Goal: Task Accomplishment & Management: Manage account settings

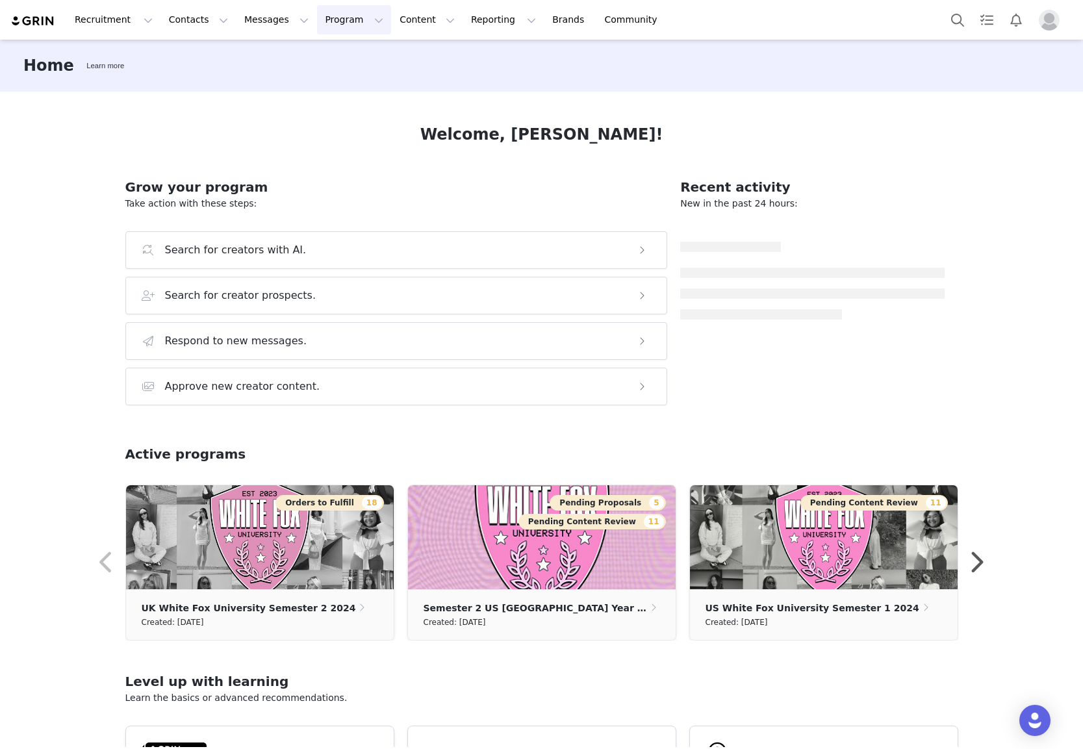
click at [337, 21] on button "Program Program" at bounding box center [354, 19] width 74 height 29
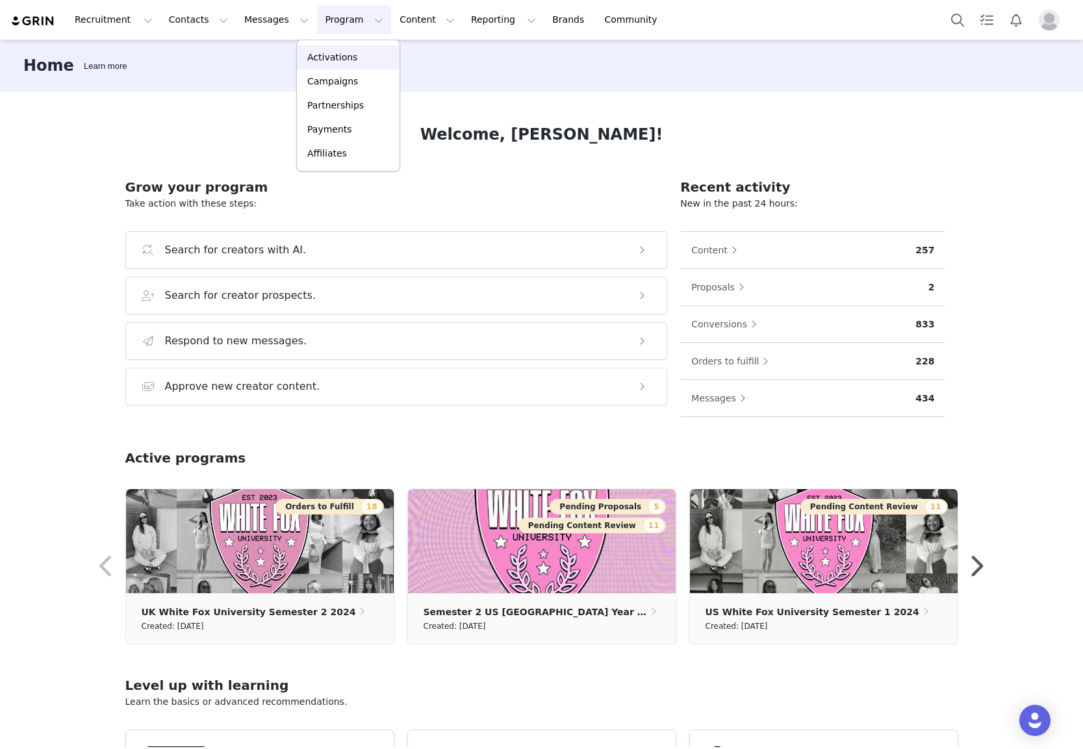
click at [342, 62] on p "Activations" at bounding box center [332, 58] width 50 height 14
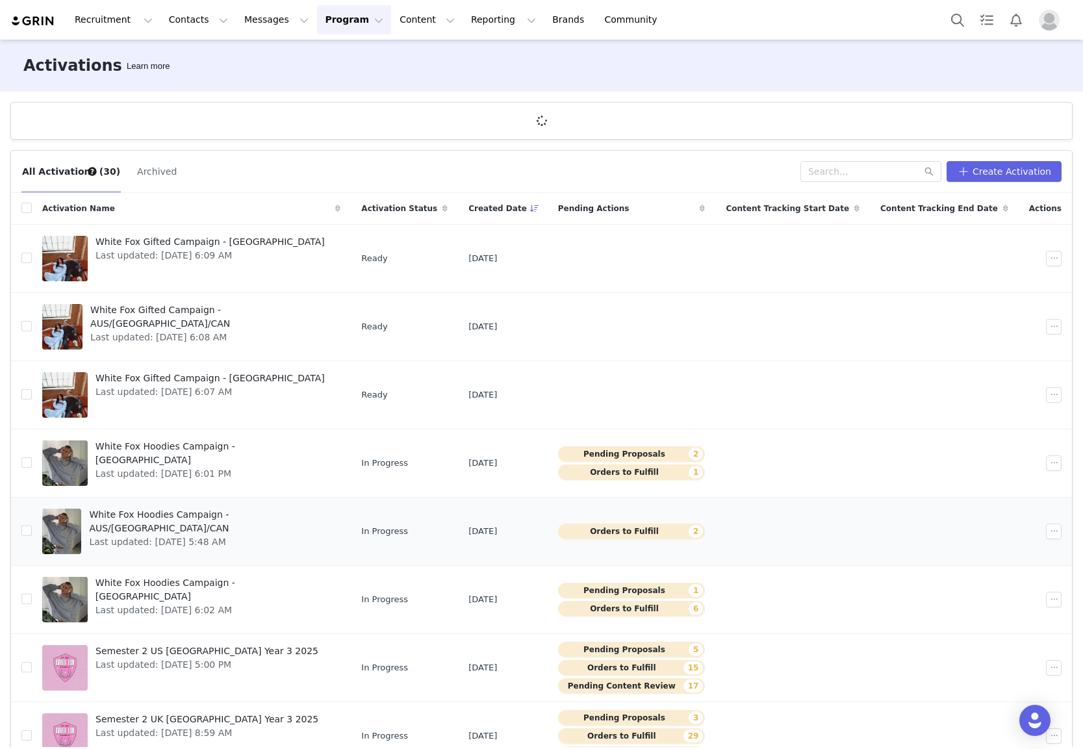
click at [255, 515] on span "White Fox Hoodies Campaign - AUS/[GEOGRAPHIC_DATA]/CAN" at bounding box center [211, 521] width 244 height 27
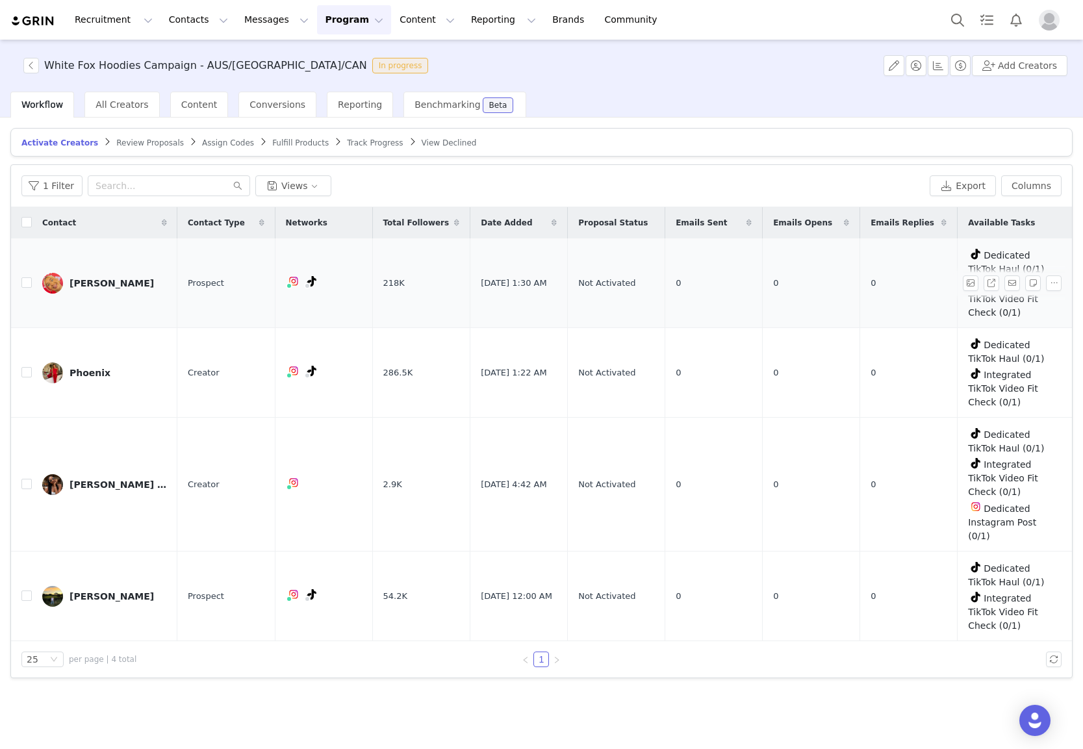
click at [129, 282] on div "[PERSON_NAME]" at bounding box center [112, 283] width 84 height 10
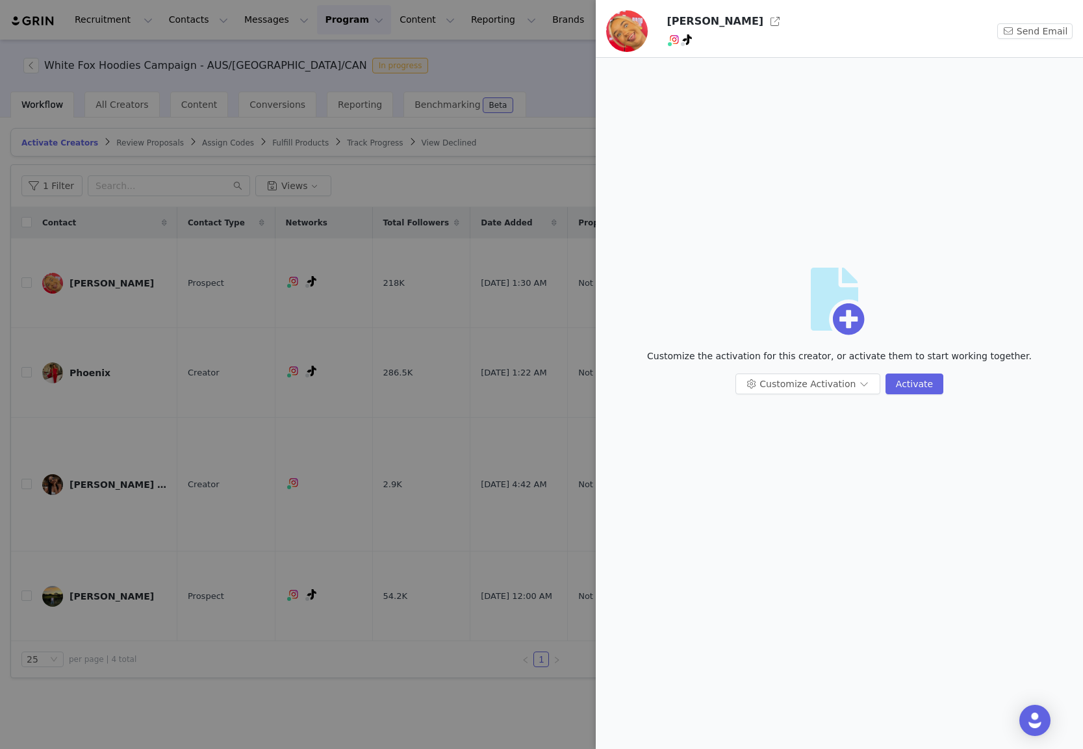
click at [407, 320] on div at bounding box center [541, 374] width 1083 height 749
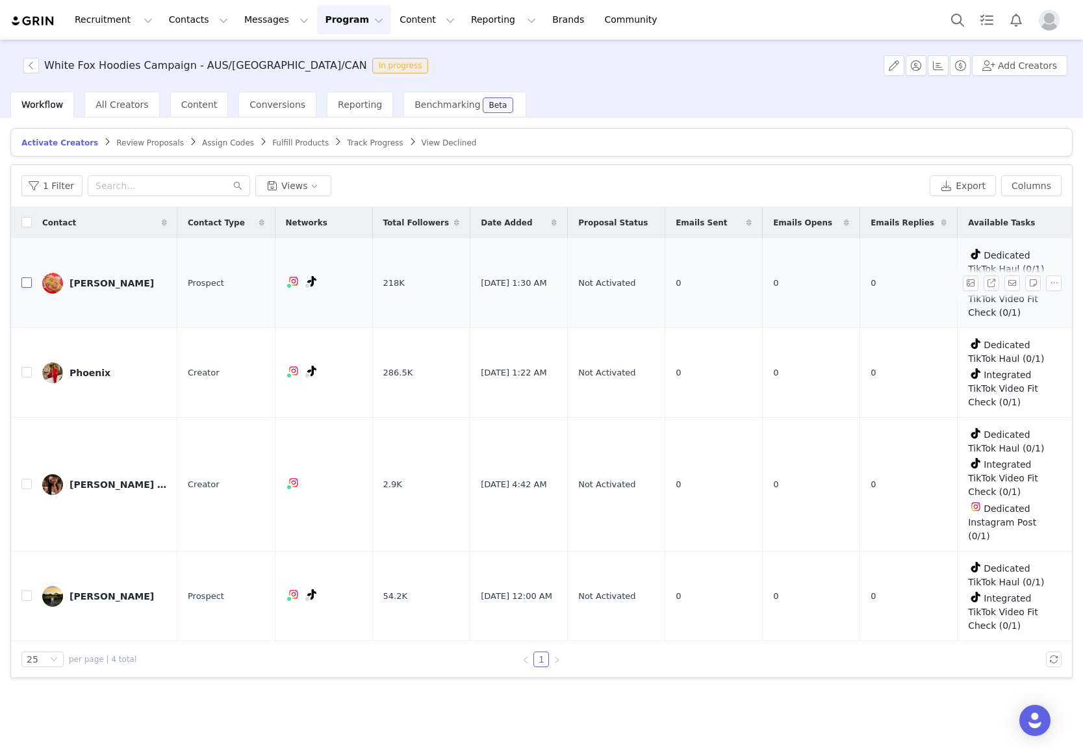
click at [31, 283] on input "checkbox" at bounding box center [26, 282] width 10 height 10
checkbox input "true"
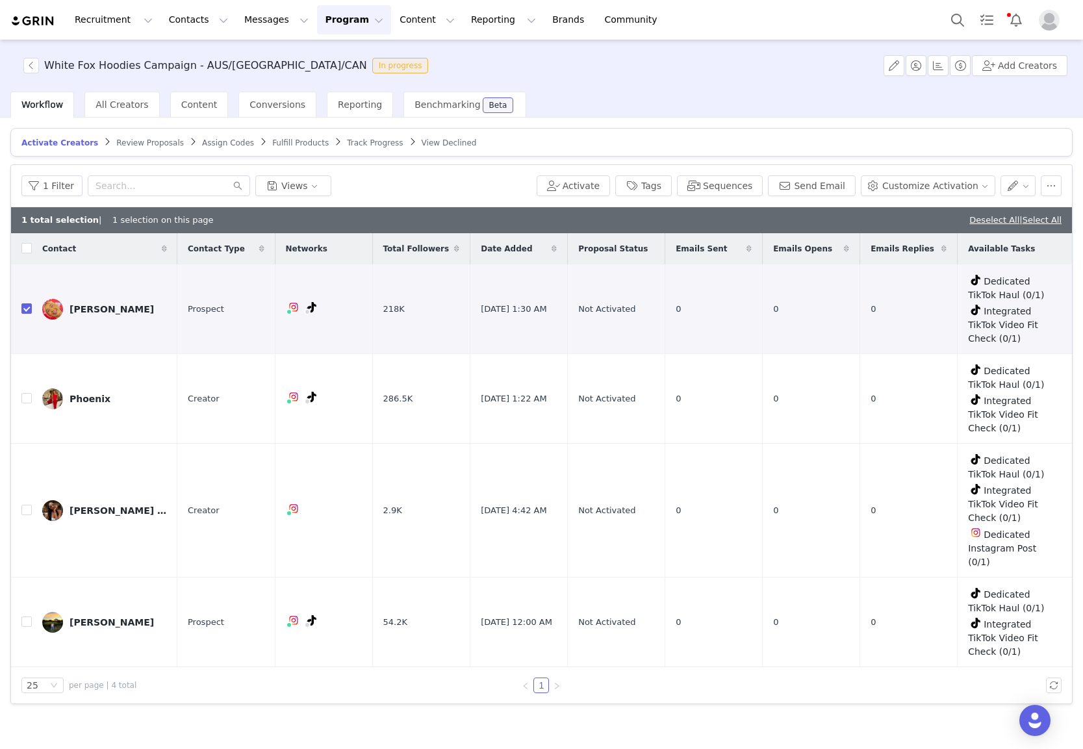
click at [144, 144] on span "Review Proposals" at bounding box center [150, 142] width 68 height 9
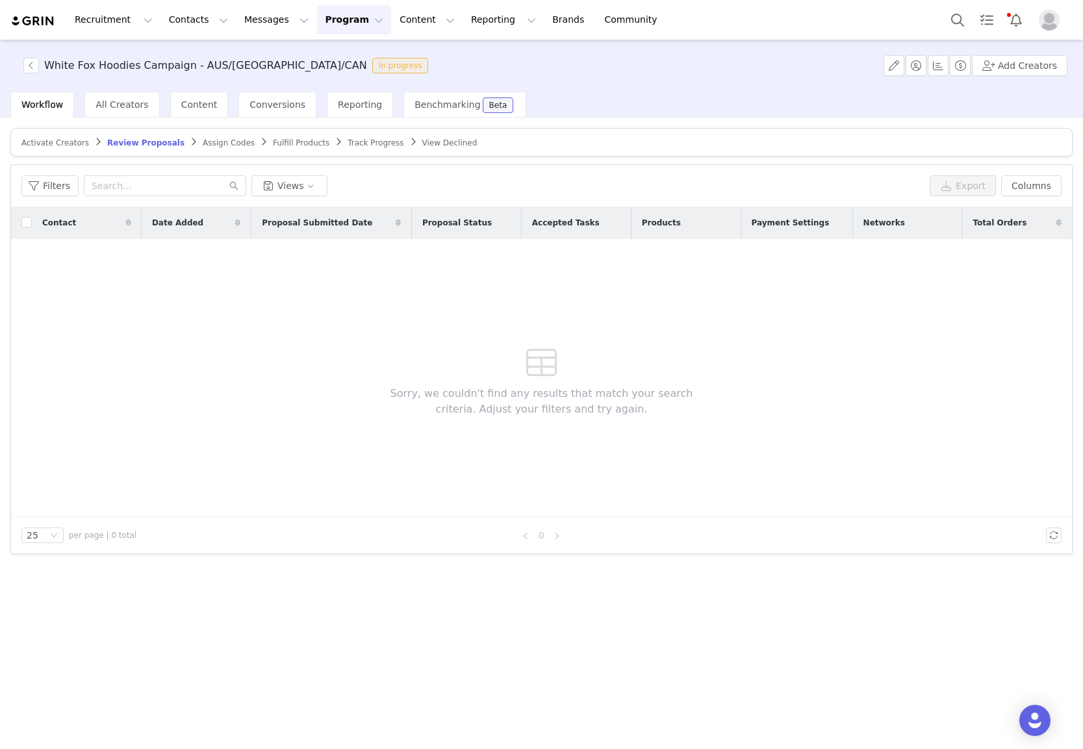
click at [283, 143] on span "Fulfill Products" at bounding box center [301, 142] width 57 height 9
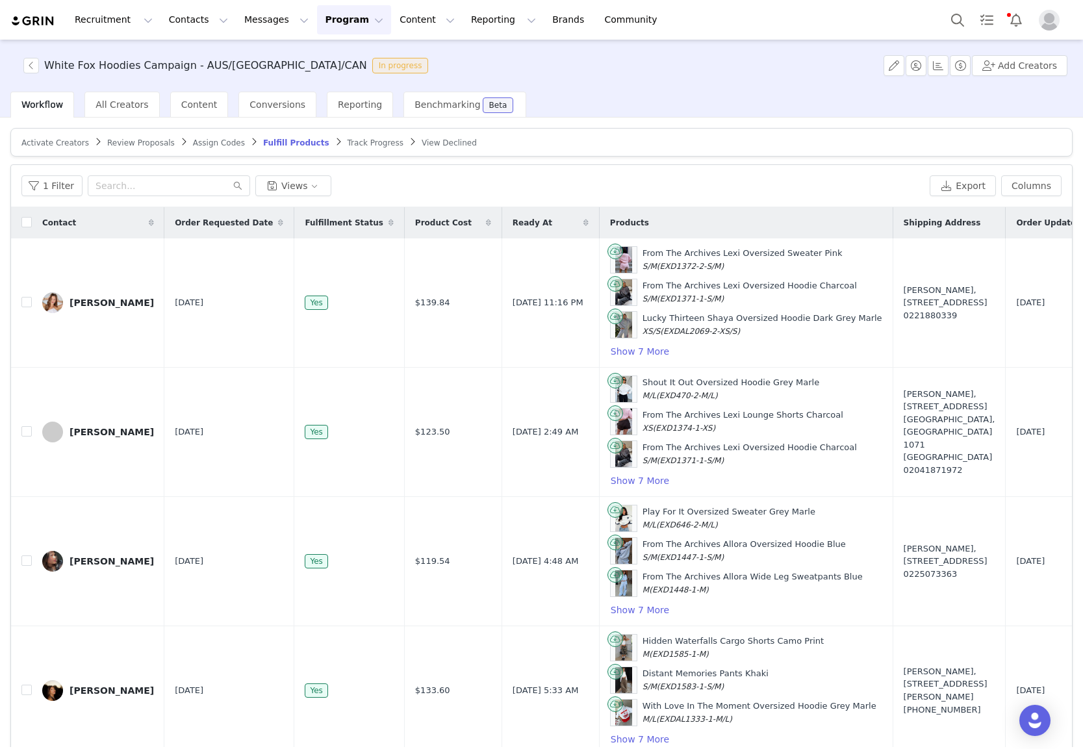
click at [68, 140] on span "Activate Creators" at bounding box center [55, 142] width 68 height 9
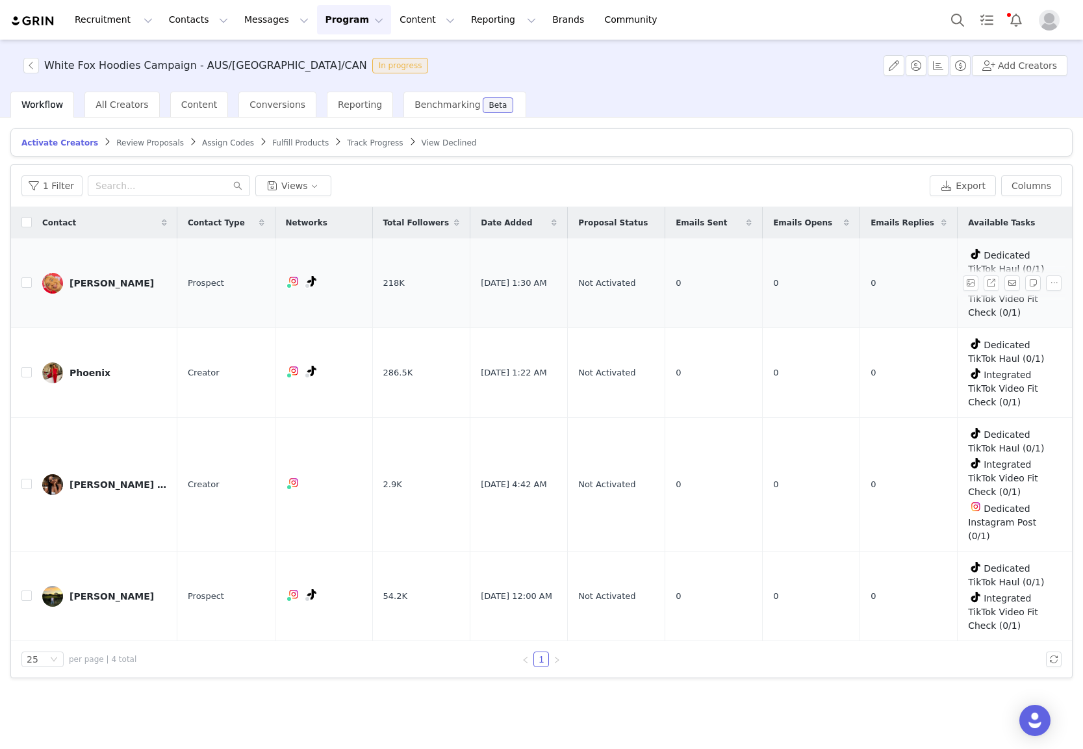
click at [784, 303] on td "0" at bounding box center [811, 283] width 97 height 90
click at [110, 283] on div "[PERSON_NAME]" at bounding box center [112, 283] width 84 height 10
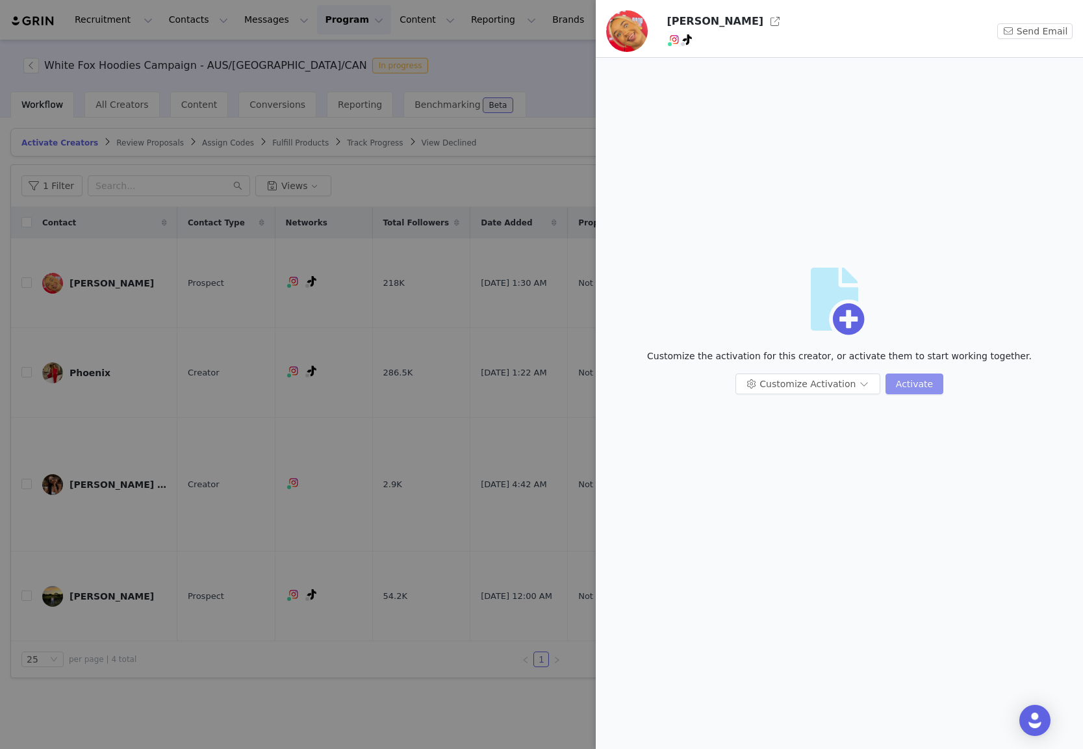
click at [912, 388] on button "Activate" at bounding box center [915, 384] width 58 height 21
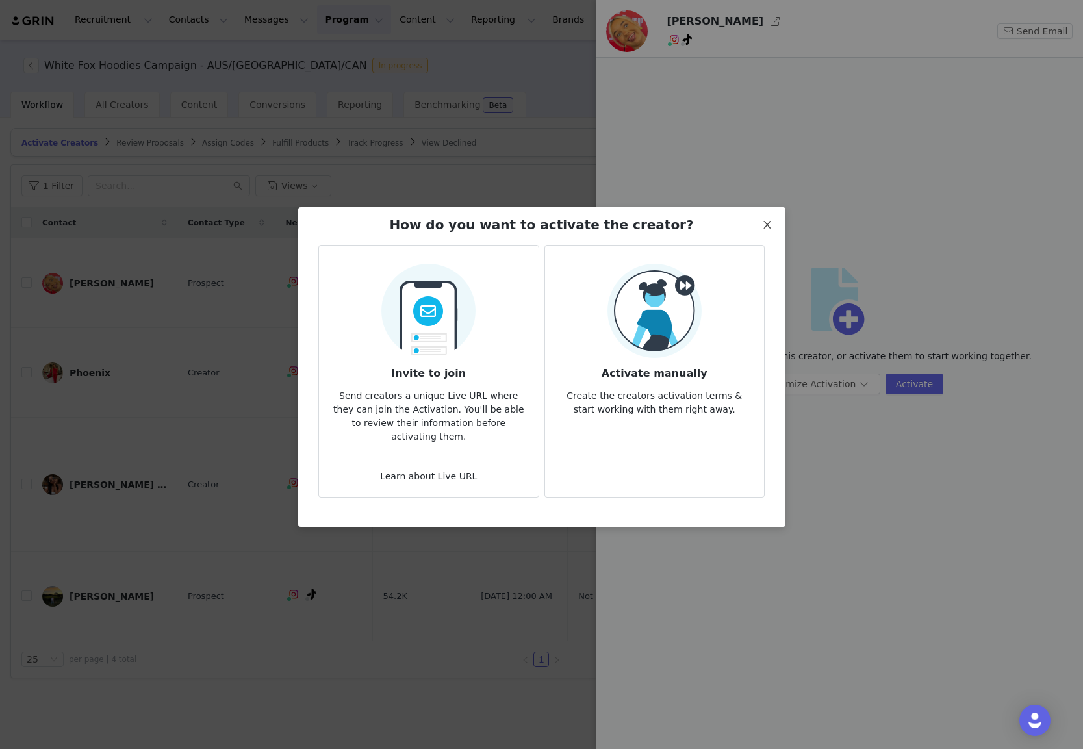
click at [766, 237] on span "Close" at bounding box center [767, 225] width 36 height 36
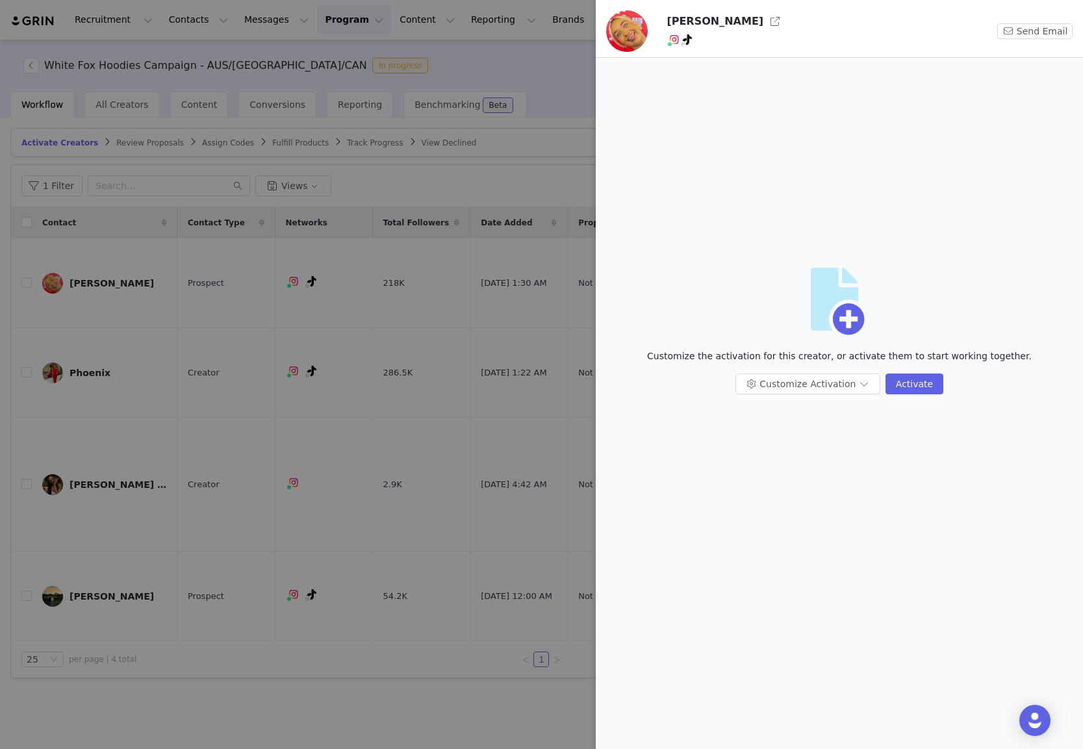
click at [309, 396] on div at bounding box center [541, 374] width 1083 height 749
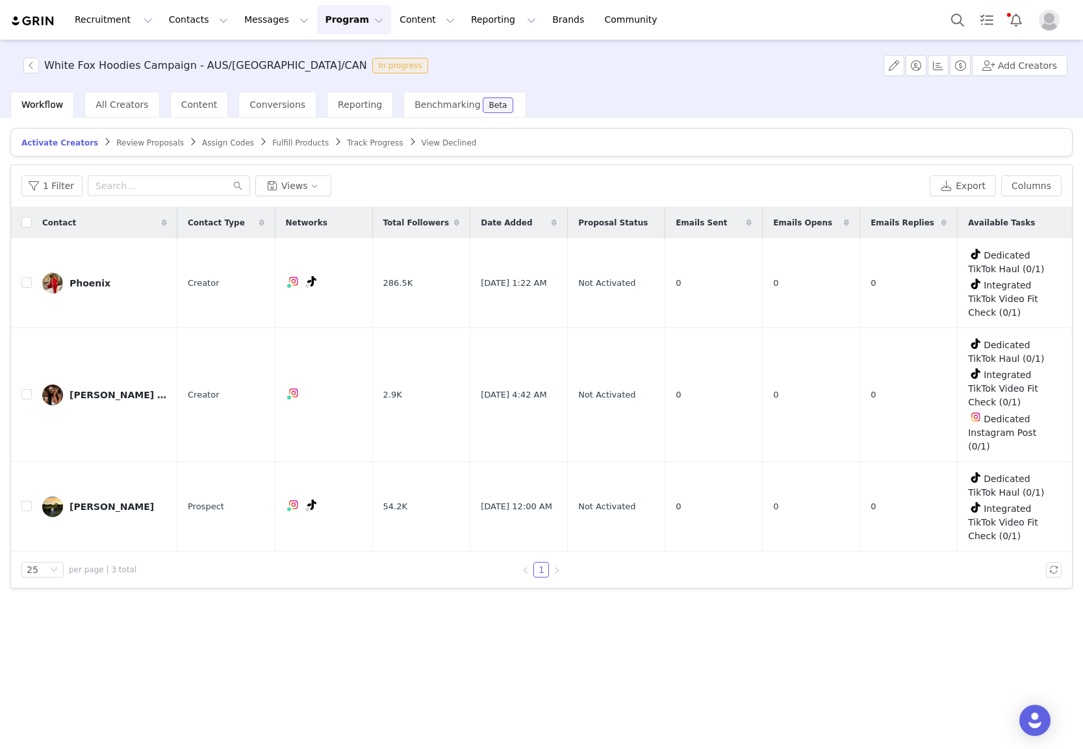
click at [133, 146] on span "Review Proposals" at bounding box center [150, 142] width 68 height 9
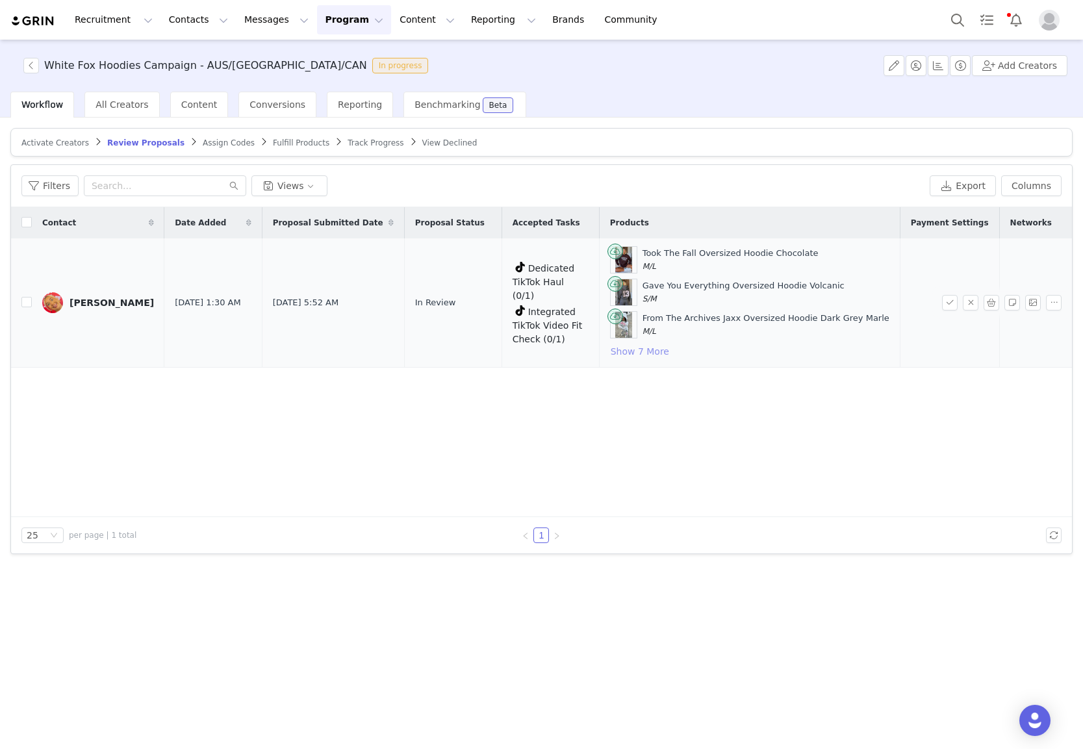
click at [632, 352] on button "Show 7 More" at bounding box center [640, 352] width 60 height 16
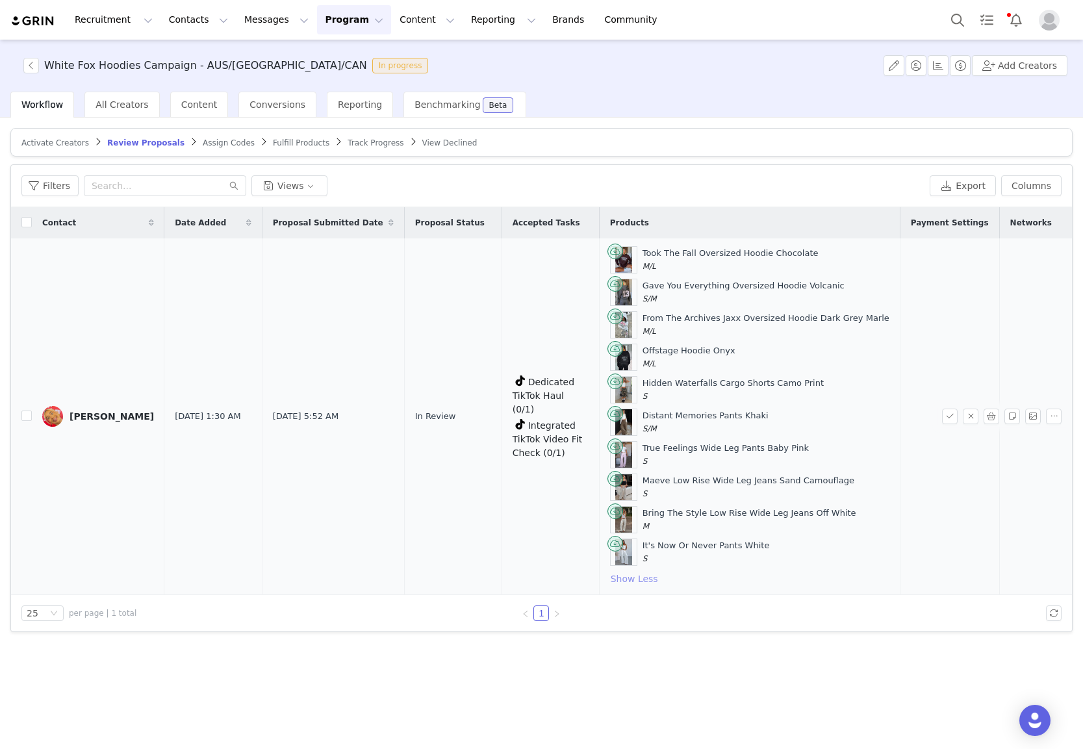
scroll to position [0, 3]
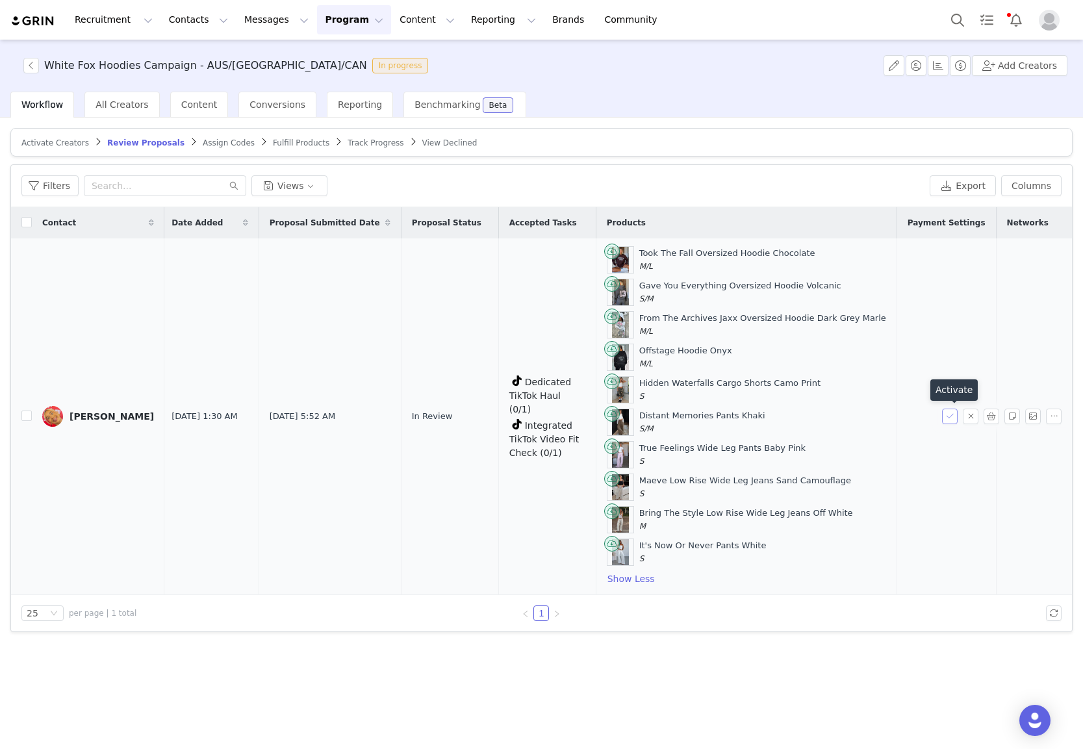
click at [949, 414] on button "button" at bounding box center [950, 417] width 16 height 16
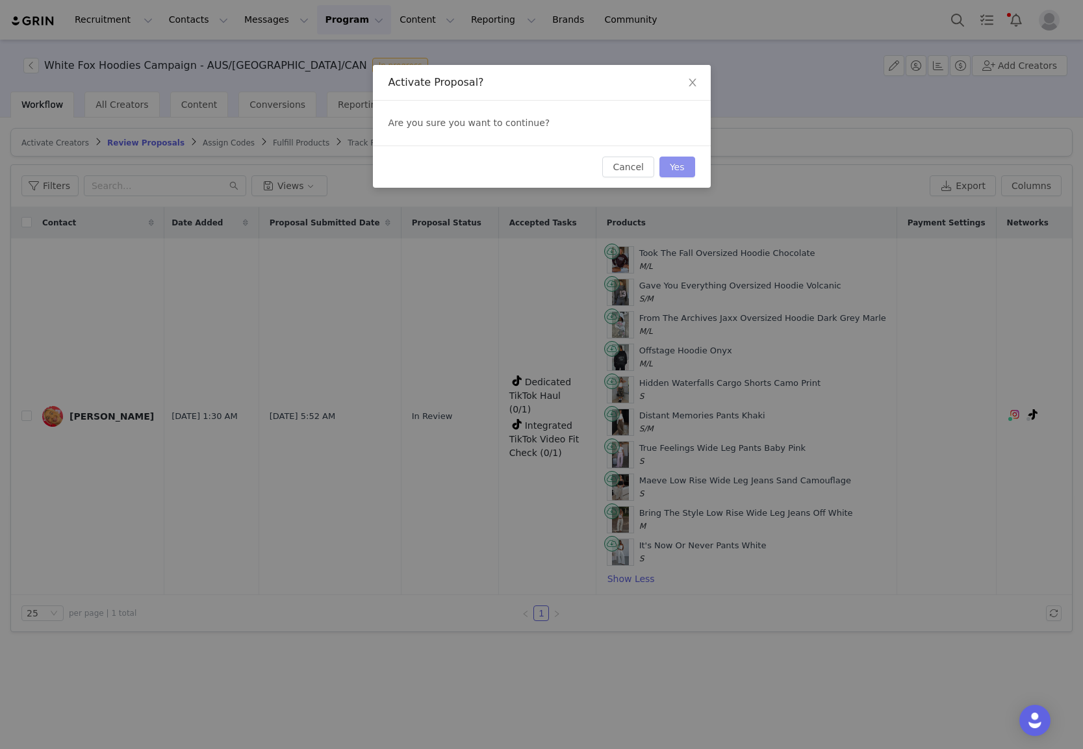
click at [684, 172] on button "Yes" at bounding box center [678, 167] width 36 height 21
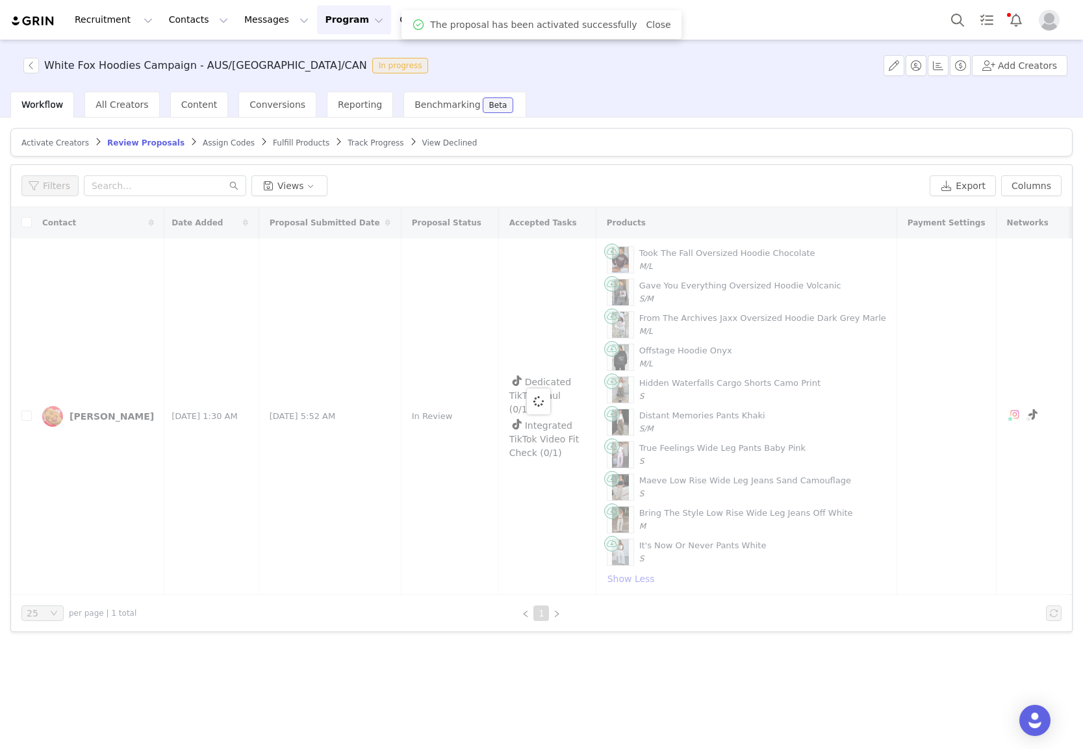
scroll to position [0, 0]
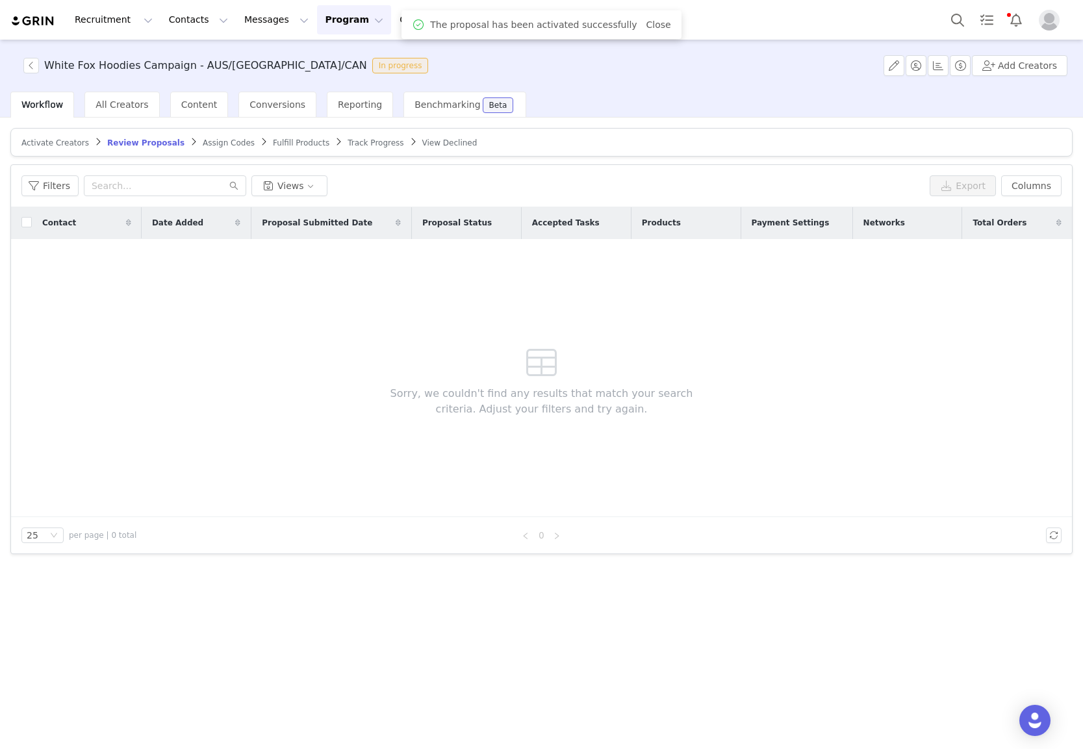
click at [273, 140] on span "Fulfill Products" at bounding box center [301, 142] width 57 height 9
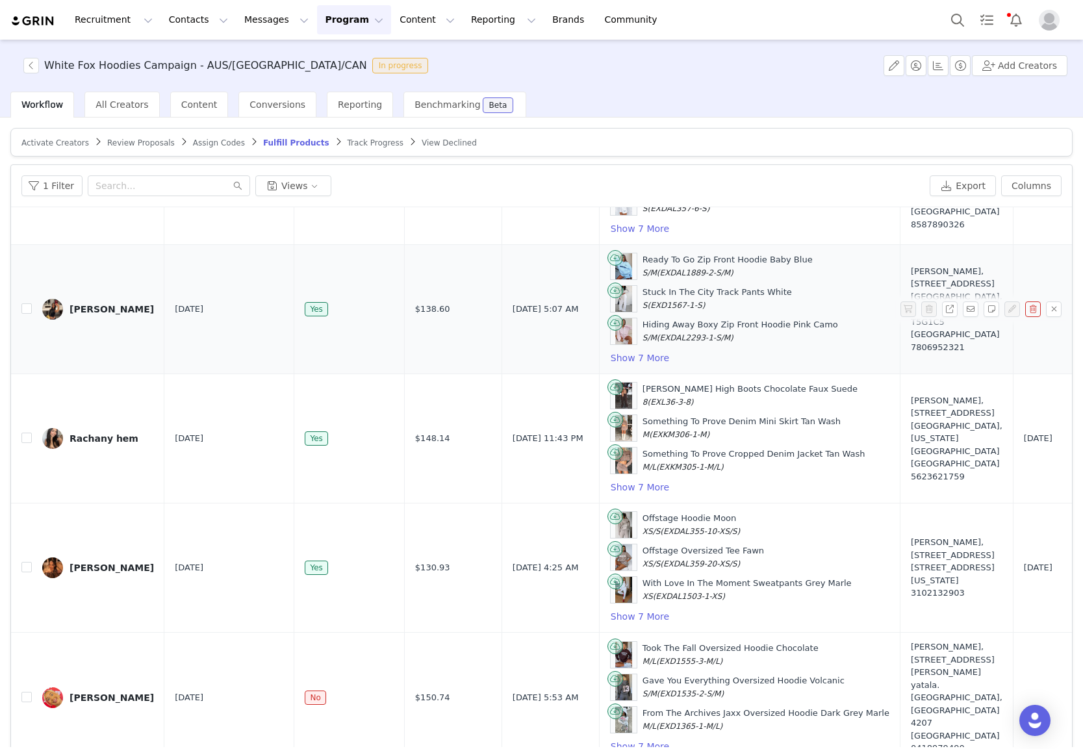
scroll to position [62, 0]
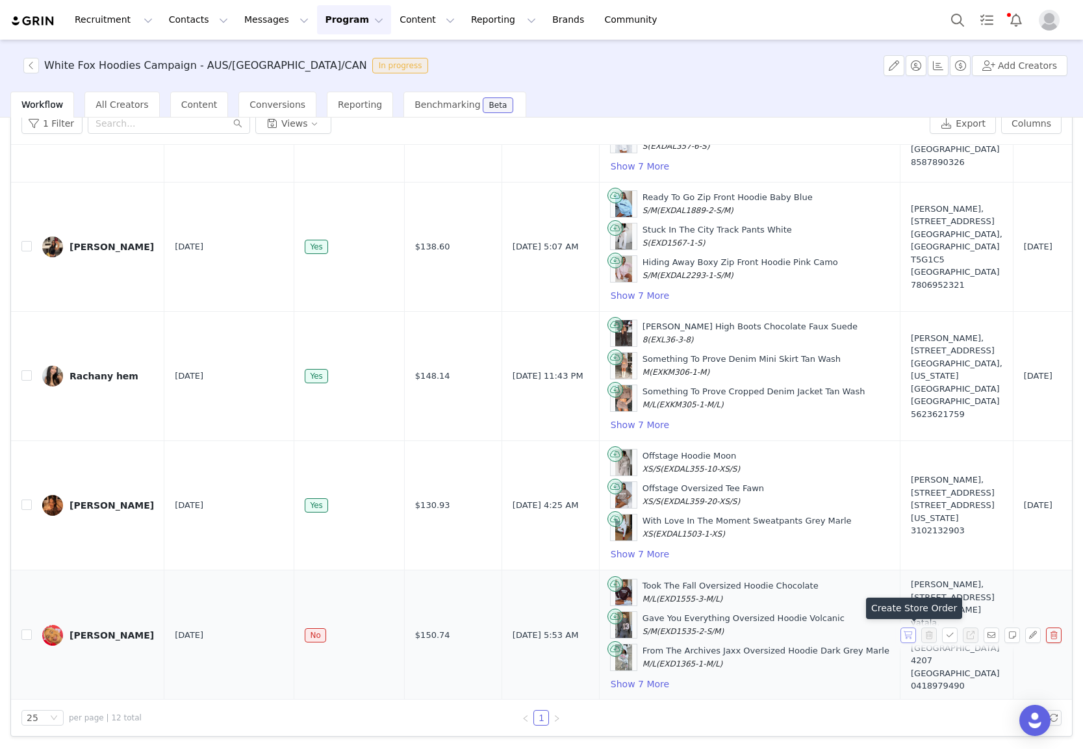
click at [909, 634] on button "button" at bounding box center [909, 636] width 16 height 16
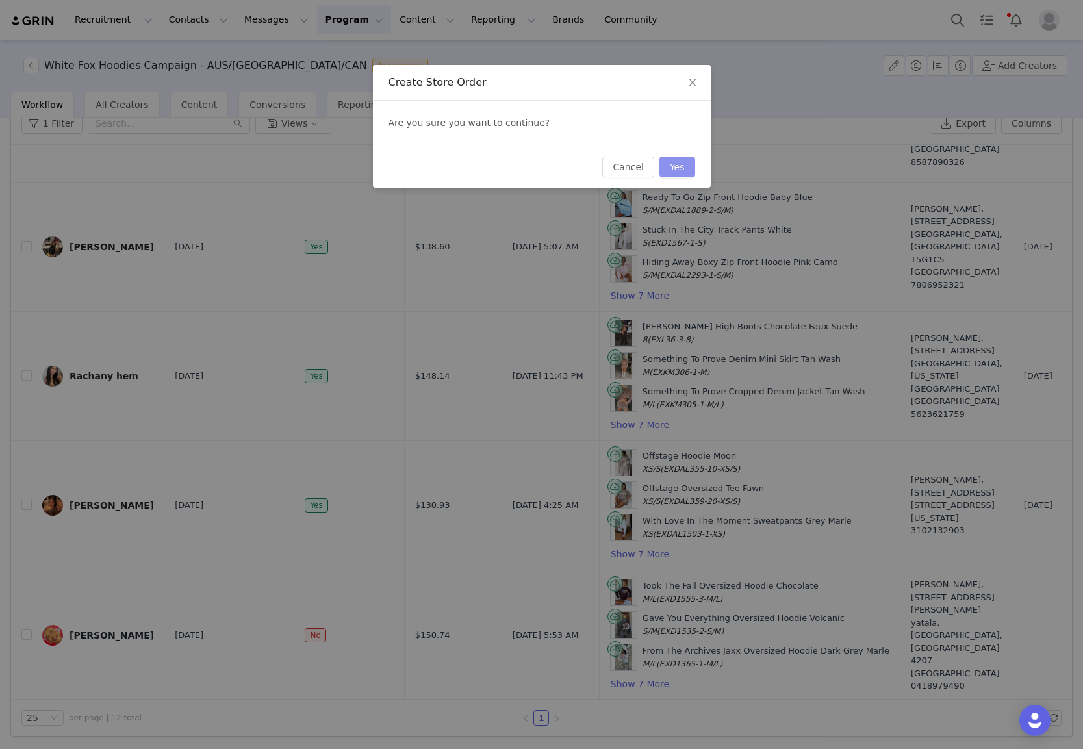
click at [680, 170] on button "Yes" at bounding box center [678, 167] width 36 height 21
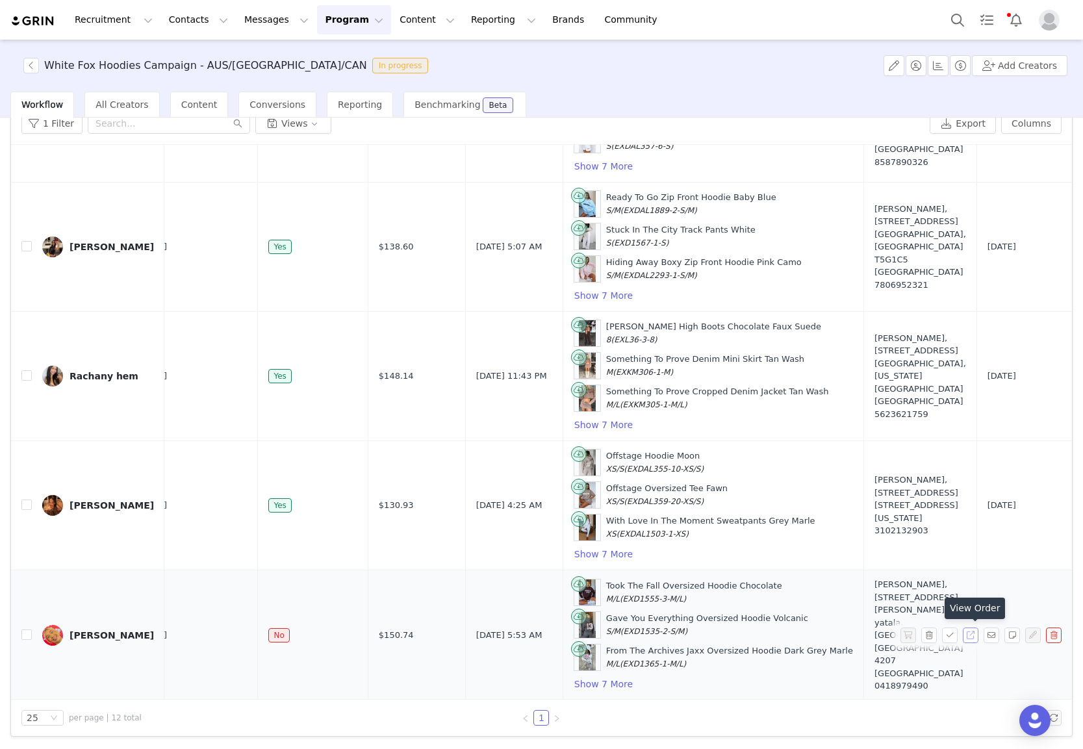
scroll to position [1027, 39]
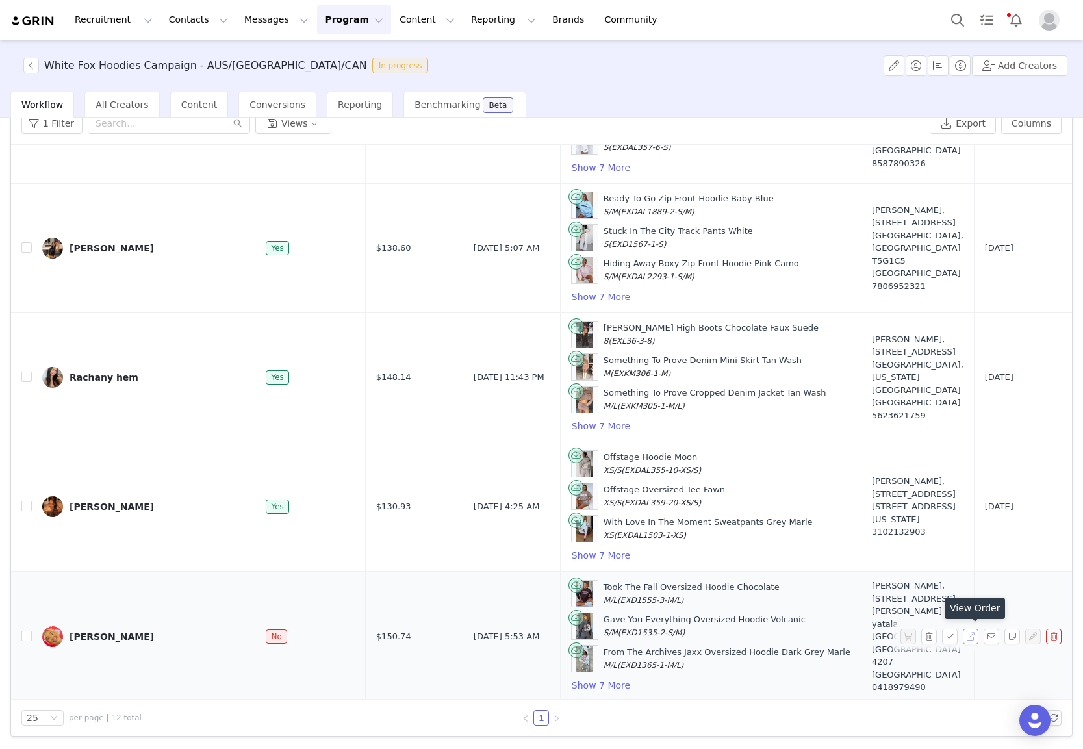
click at [972, 637] on button "button" at bounding box center [971, 637] width 16 height 16
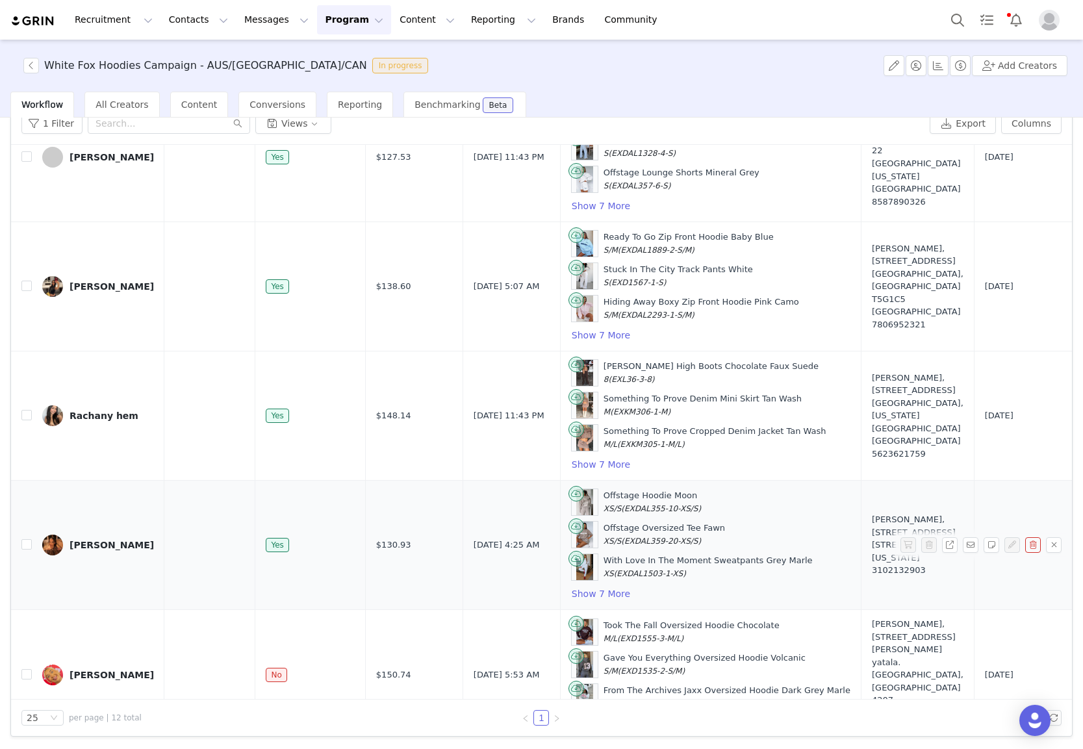
scroll to position [1028, 39]
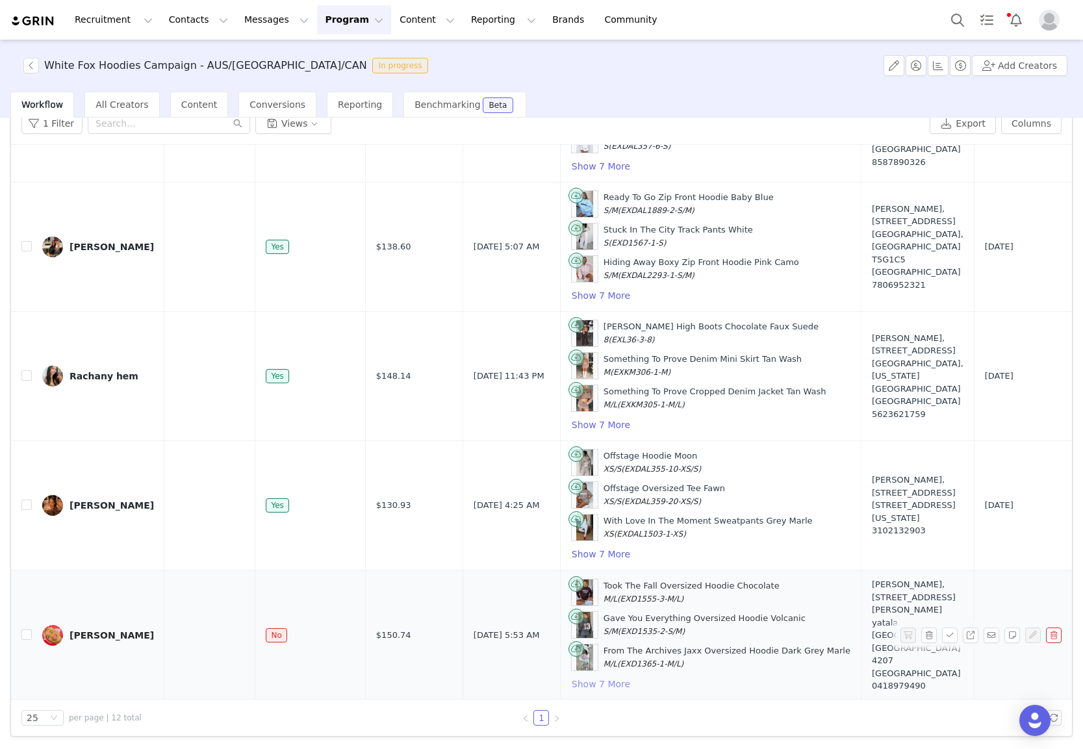
click at [571, 686] on button "Show 7 More" at bounding box center [601, 684] width 60 height 16
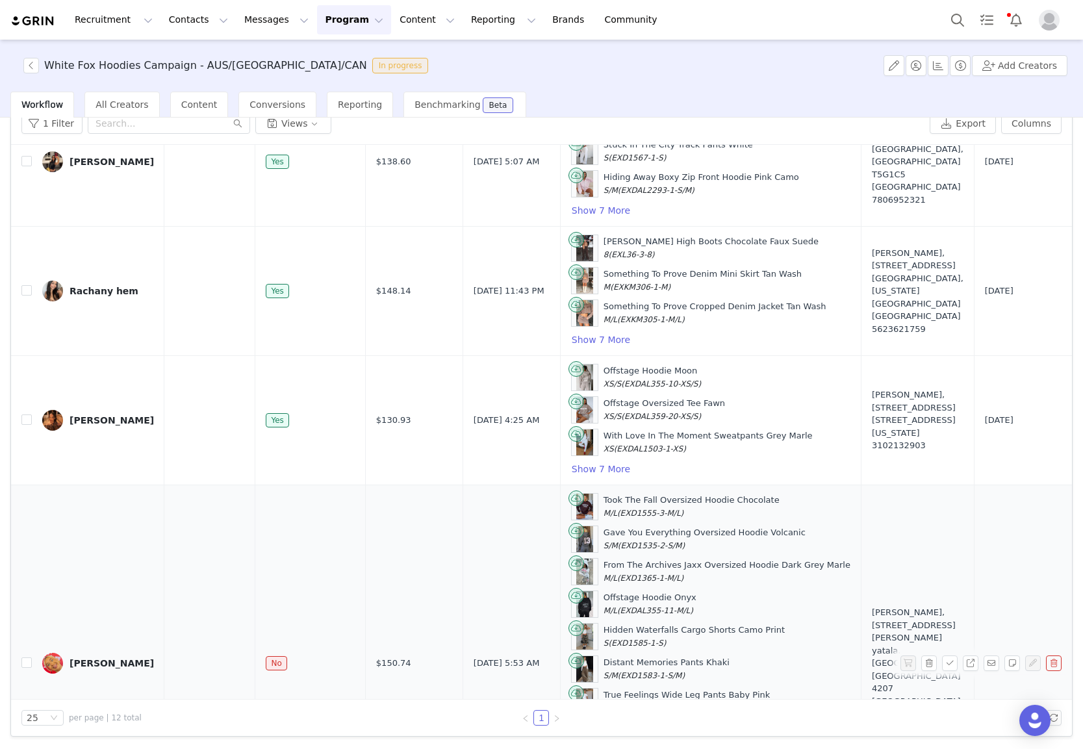
scroll to position [1256, 39]
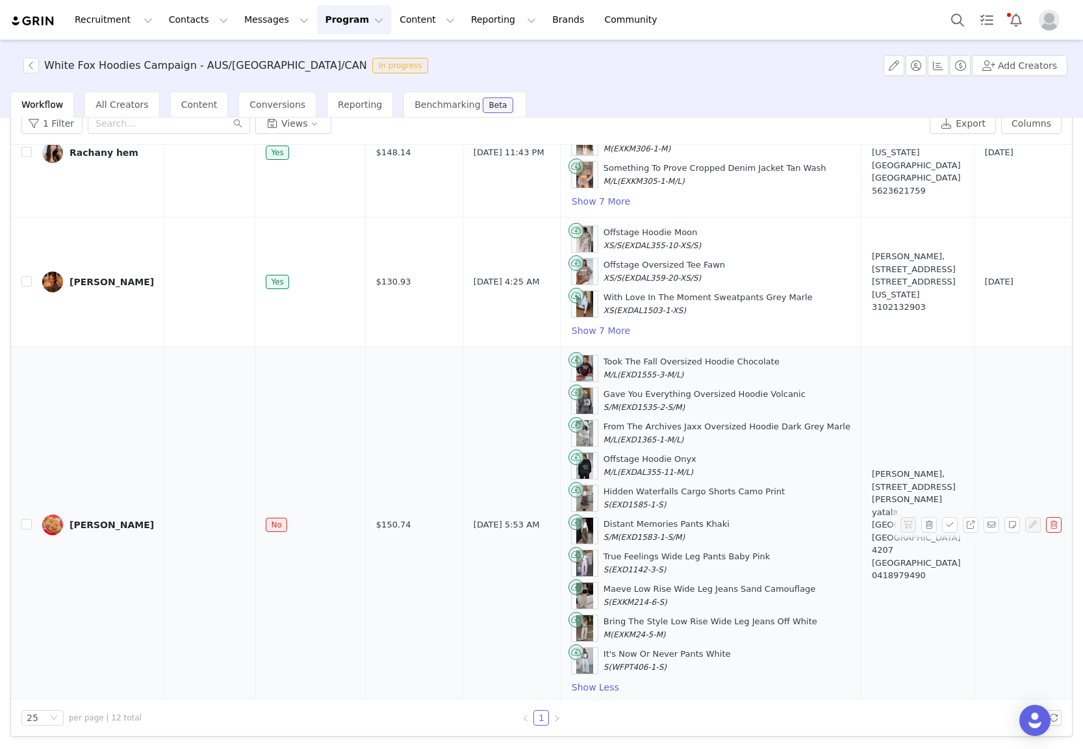
drag, startPoint x: 665, startPoint y: 671, endPoint x: 569, endPoint y: 368, distance: 317.3
click at [571, 368] on div "Took The Fall Oversized Hoodie Chocolate M/L (EXD1555-3-M/L) Gave You Everythin…" at bounding box center [710, 525] width 279 height 341
copy div "Took The Fall Oversized Hoodie Chocolate M/L (EXD1555-3-M/L) Gave You Everythin…"
click at [898, 425] on td "[PERSON_NAME], [STREET_ADDRESS][PERSON_NAME] yatala. [GEOGRAPHIC_DATA] 04189794…" at bounding box center [918, 525] width 113 height 357
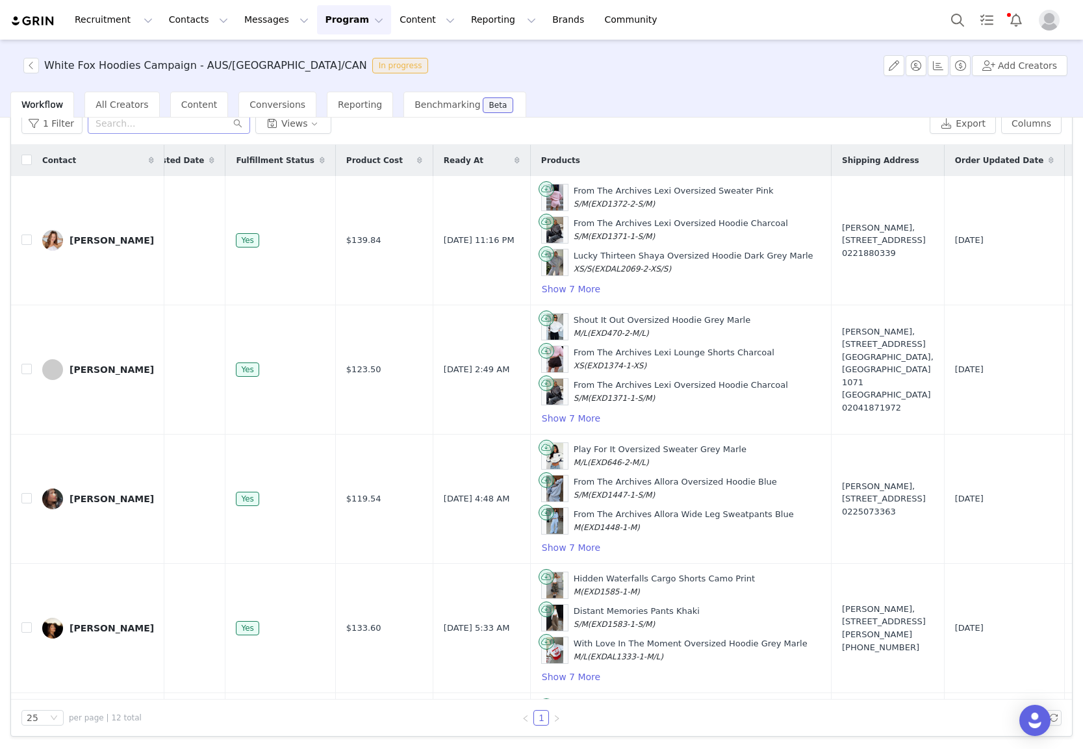
scroll to position [0, 0]
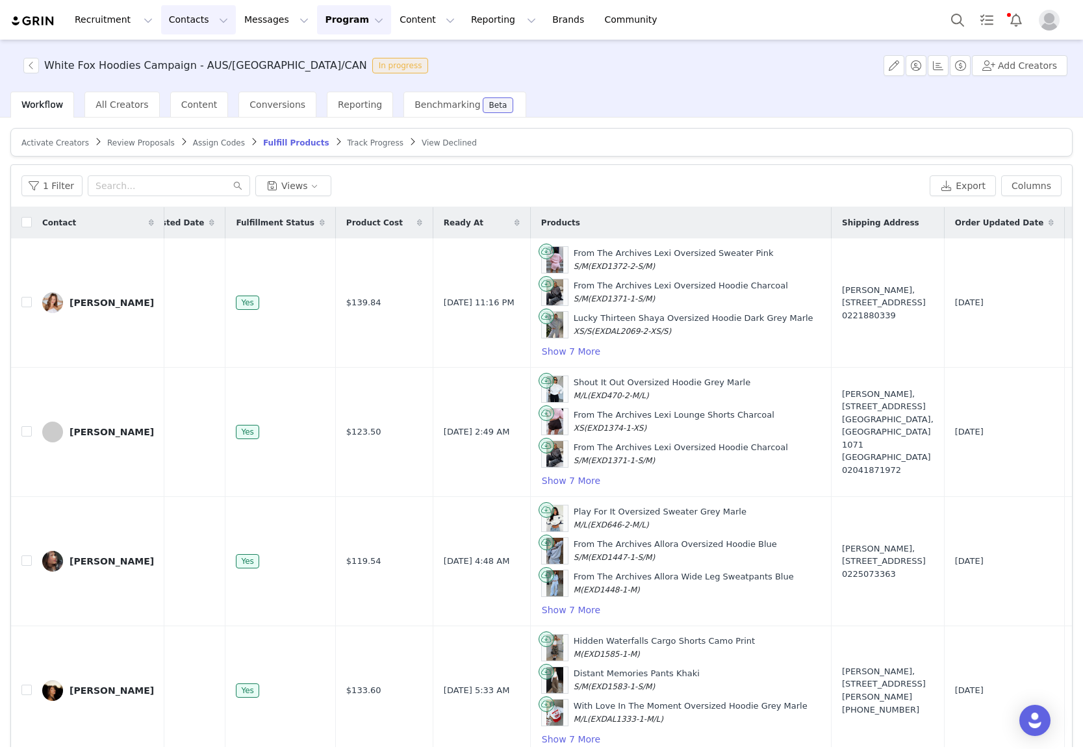
click at [172, 21] on button "Contacts Contacts" at bounding box center [198, 19] width 75 height 29
click at [184, 61] on p "Creators" at bounding box center [181, 58] width 39 height 14
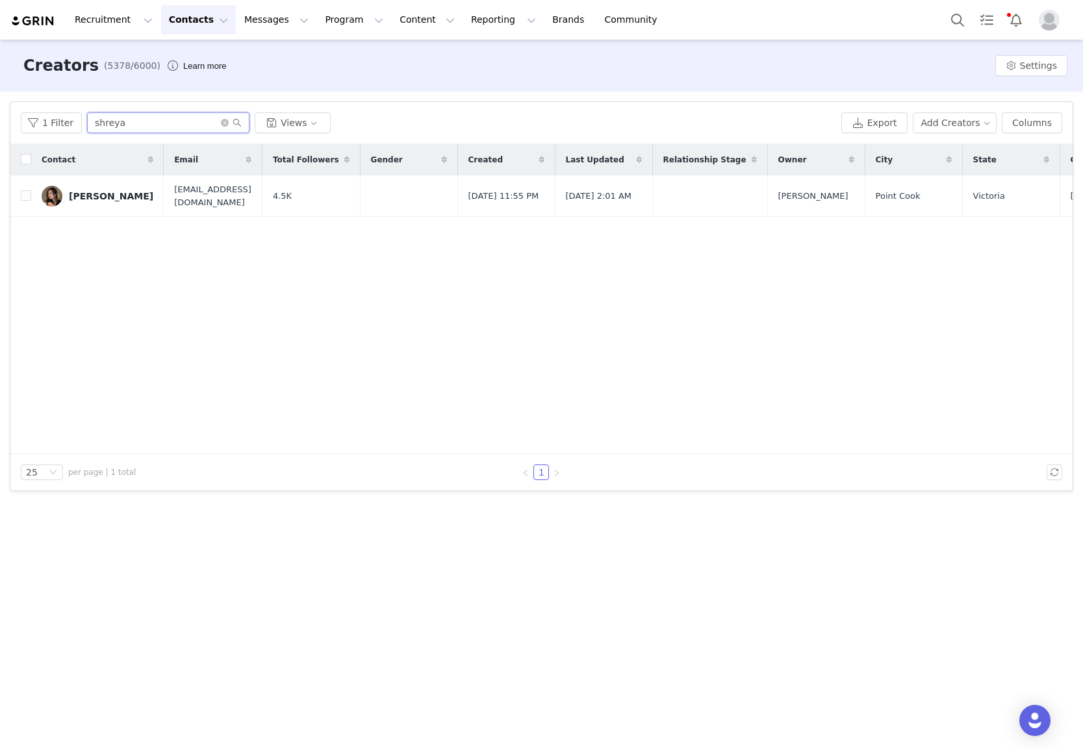
drag, startPoint x: 171, startPoint y: 125, endPoint x: -6, endPoint y: 114, distance: 177.7
click at [0, 114] on html "Recruitment Recruitment Creator Search Curated Lists Landing Pages Web Extensio…" at bounding box center [541, 374] width 1083 height 749
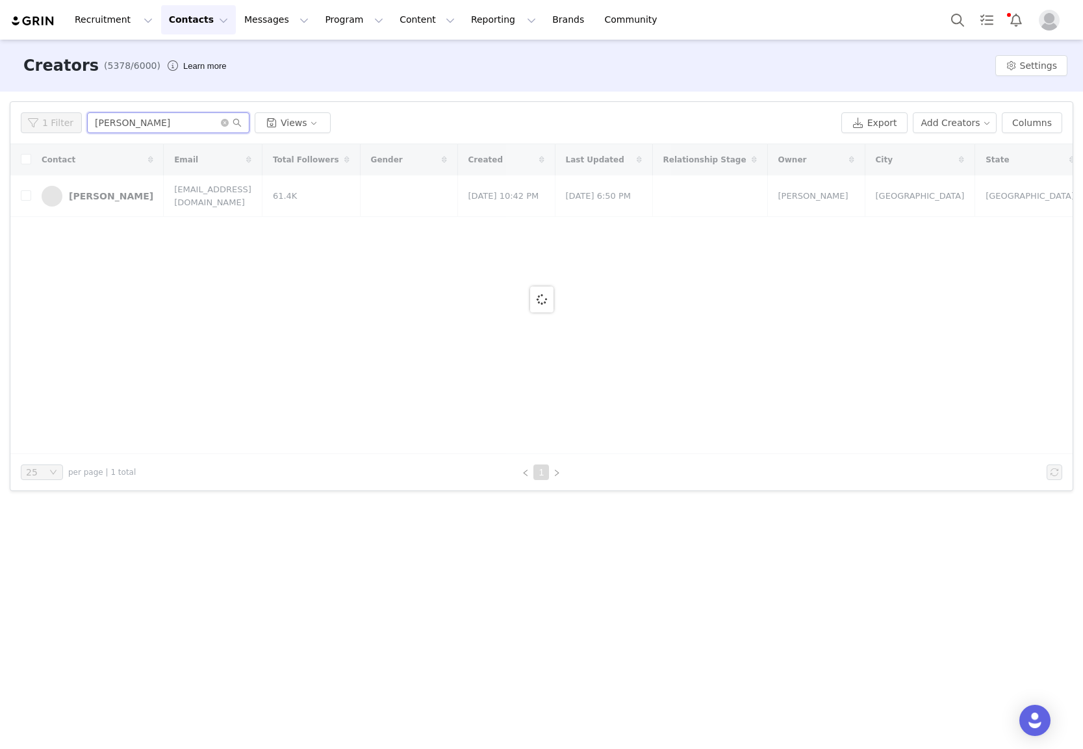
type input "[PERSON_NAME]"
drag, startPoint x: 131, startPoint y: 197, endPoint x: 66, endPoint y: 198, distance: 65.6
click at [120, 197] on div at bounding box center [541, 299] width 1063 height 310
drag, startPoint x: 65, startPoint y: 198, endPoint x: 83, endPoint y: 197, distance: 18.2
click at [67, 198] on div at bounding box center [541, 299] width 1063 height 310
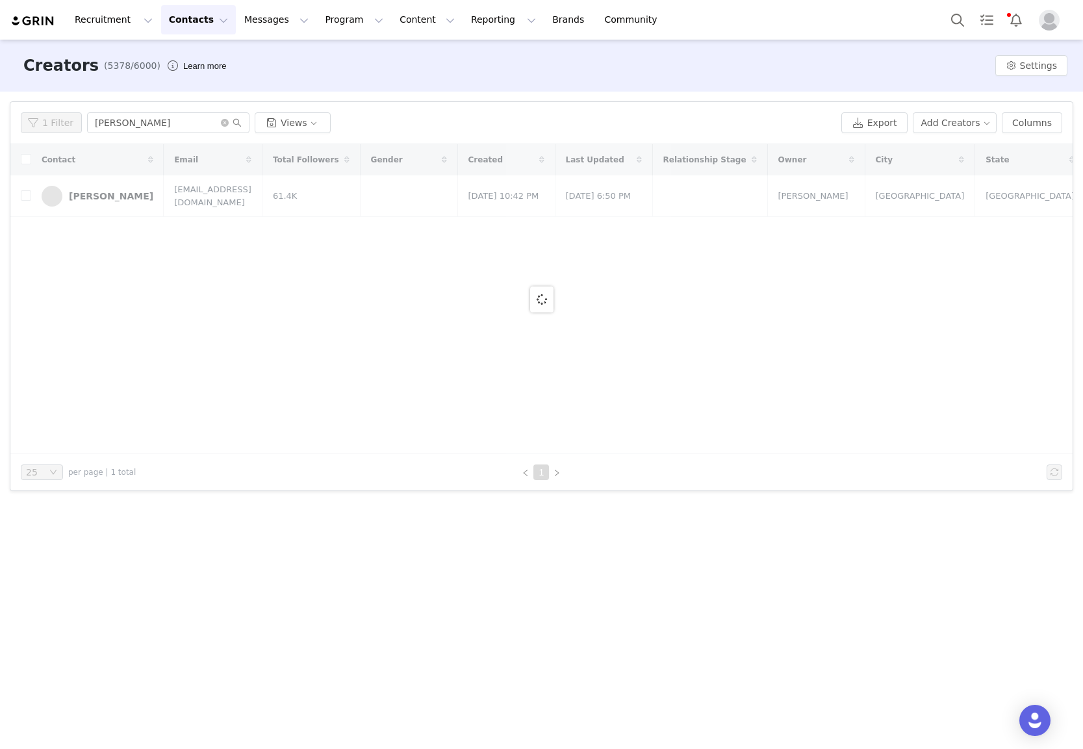
drag, startPoint x: 84, startPoint y: 197, endPoint x: 109, endPoint y: 197, distance: 24.7
click at [100, 197] on div at bounding box center [541, 299] width 1063 height 310
drag, startPoint x: 120, startPoint y: 197, endPoint x: 149, endPoint y: 196, distance: 29.9
click at [134, 196] on div at bounding box center [541, 299] width 1063 height 310
click at [149, 196] on div at bounding box center [541, 299] width 1063 height 310
